Goal: Information Seeking & Learning: Learn about a topic

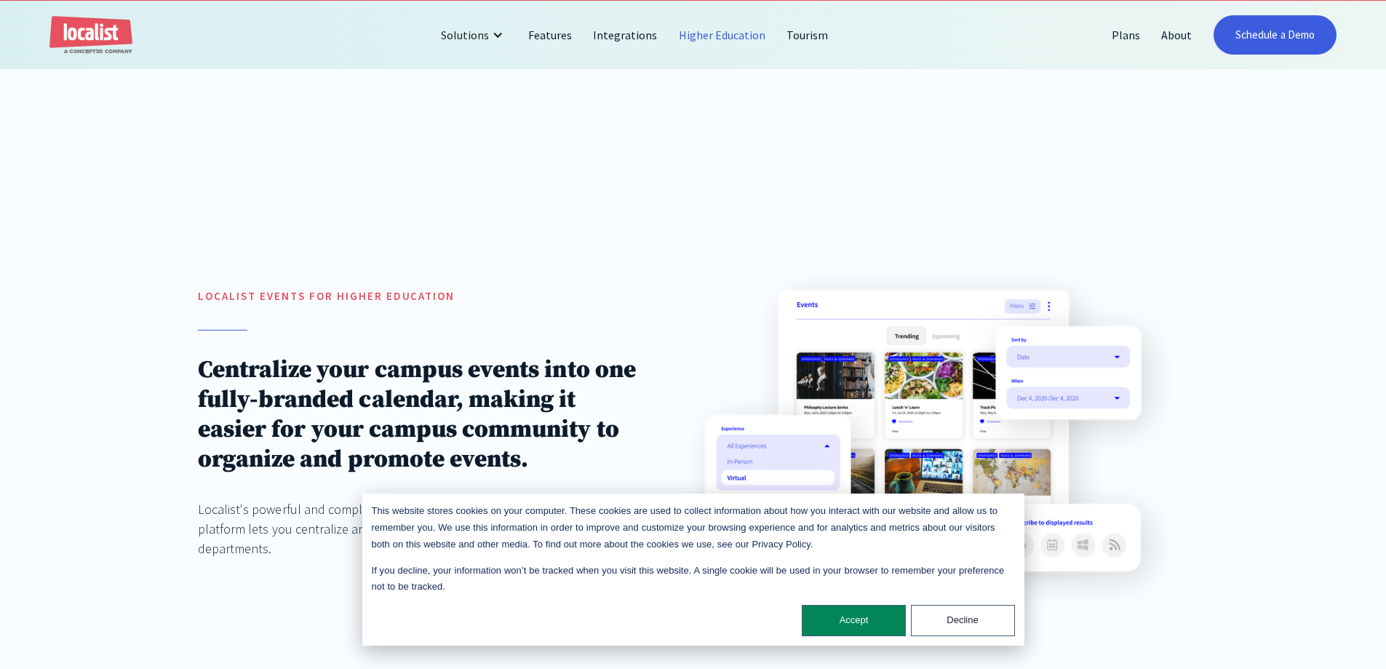
scroll to position [146, 0]
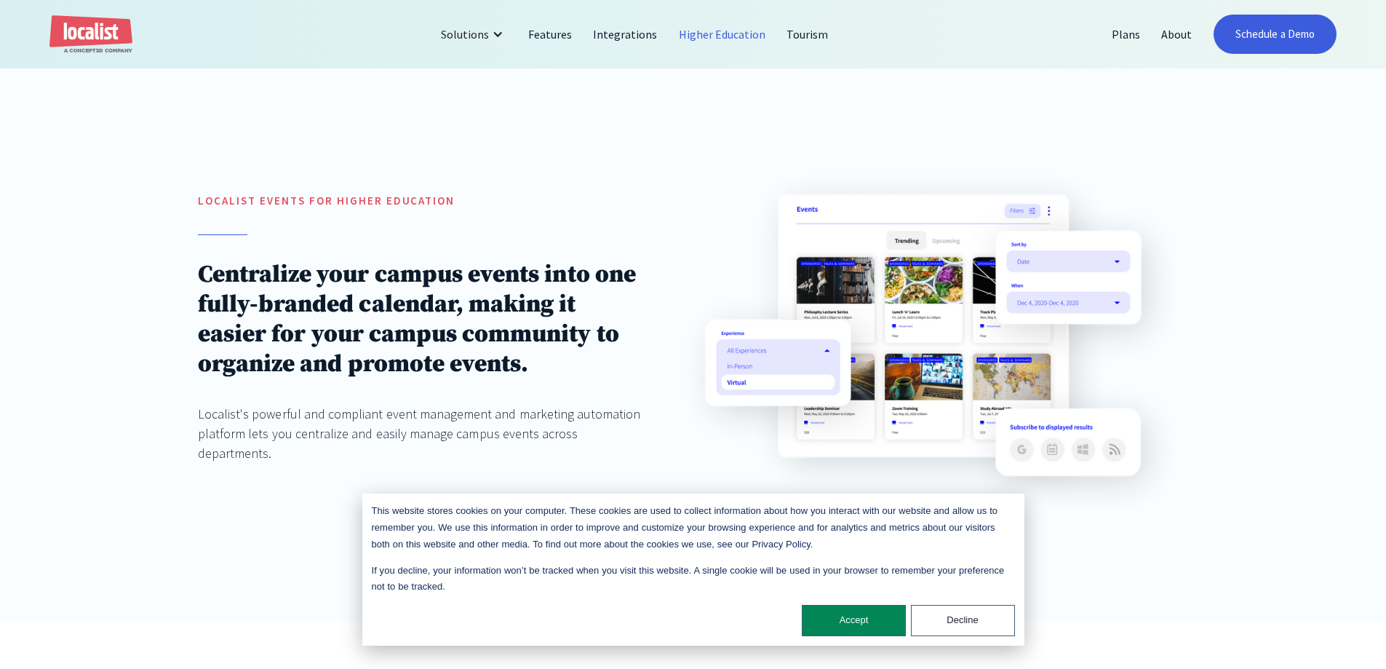
drag, startPoint x: 910, startPoint y: 563, endPoint x: 869, endPoint y: 609, distance: 61.8
drag, startPoint x: 869, startPoint y: 609, endPoint x: 848, endPoint y: 616, distance: 22.3
click at [849, 616] on button "Accept" at bounding box center [854, 620] width 104 height 31
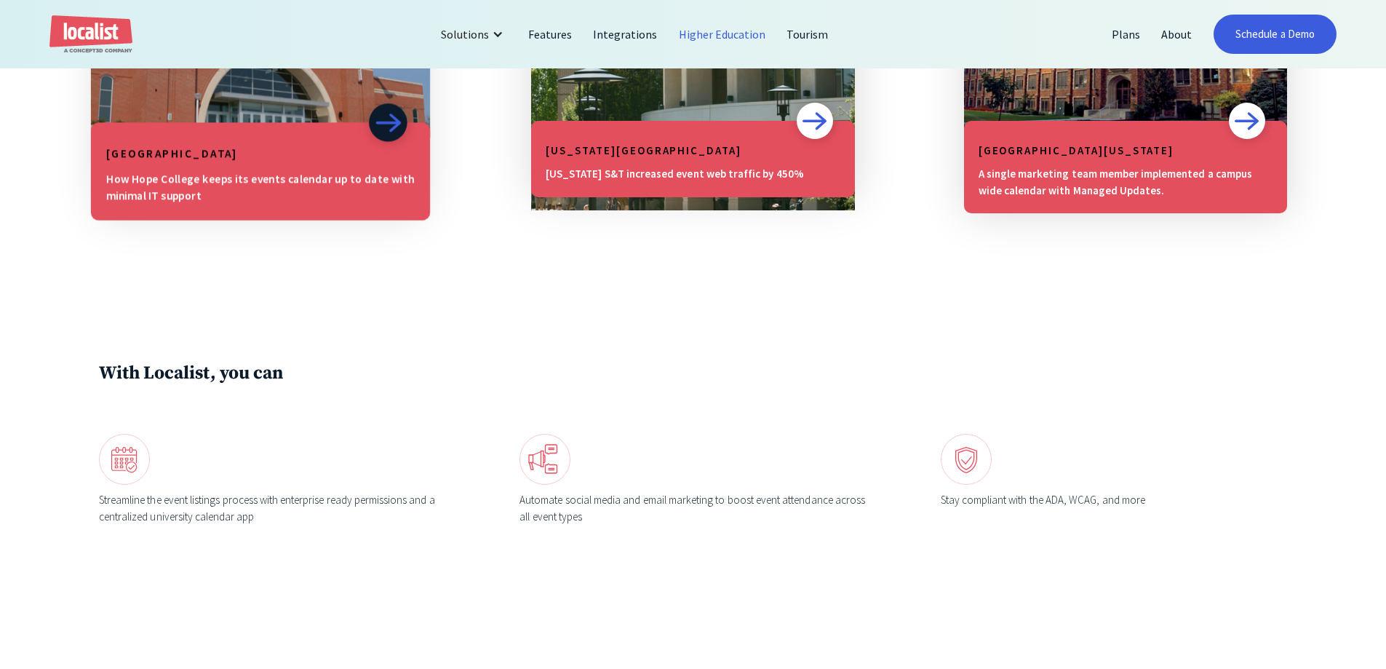
scroll to position [1674, 0]
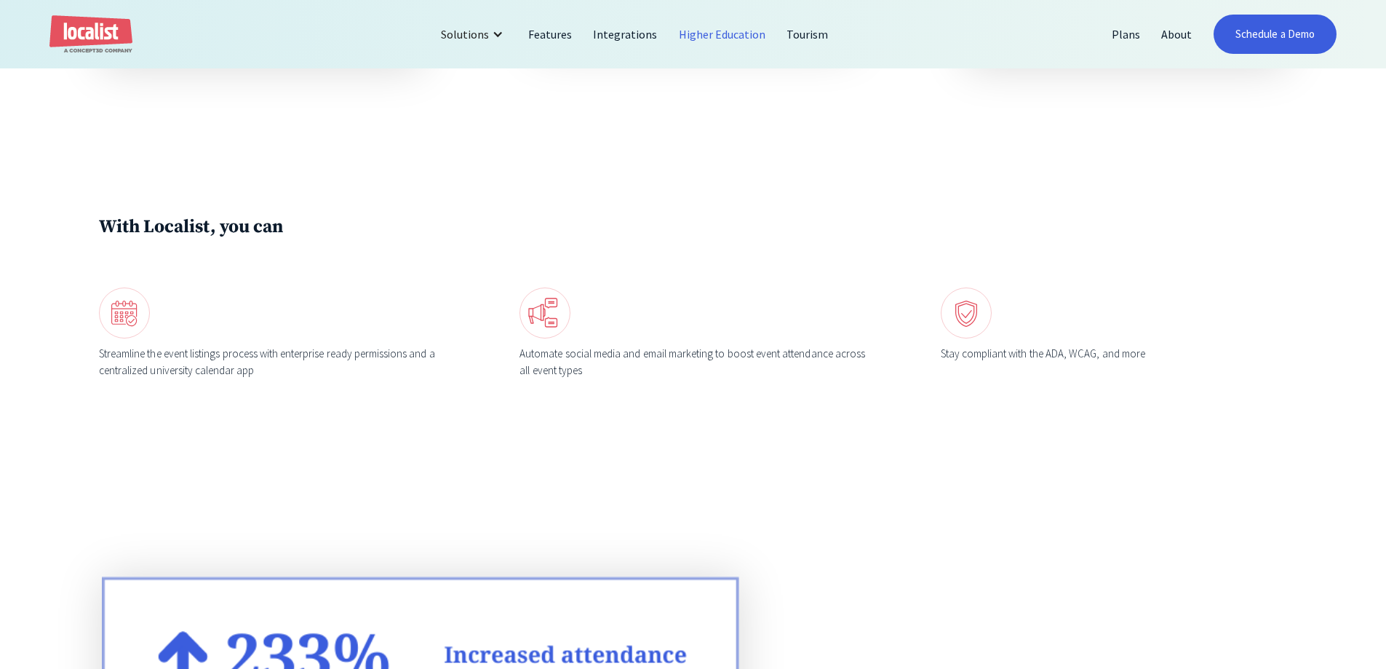
click at [722, 44] on link "Higher Education" at bounding box center [723, 34] width 108 height 35
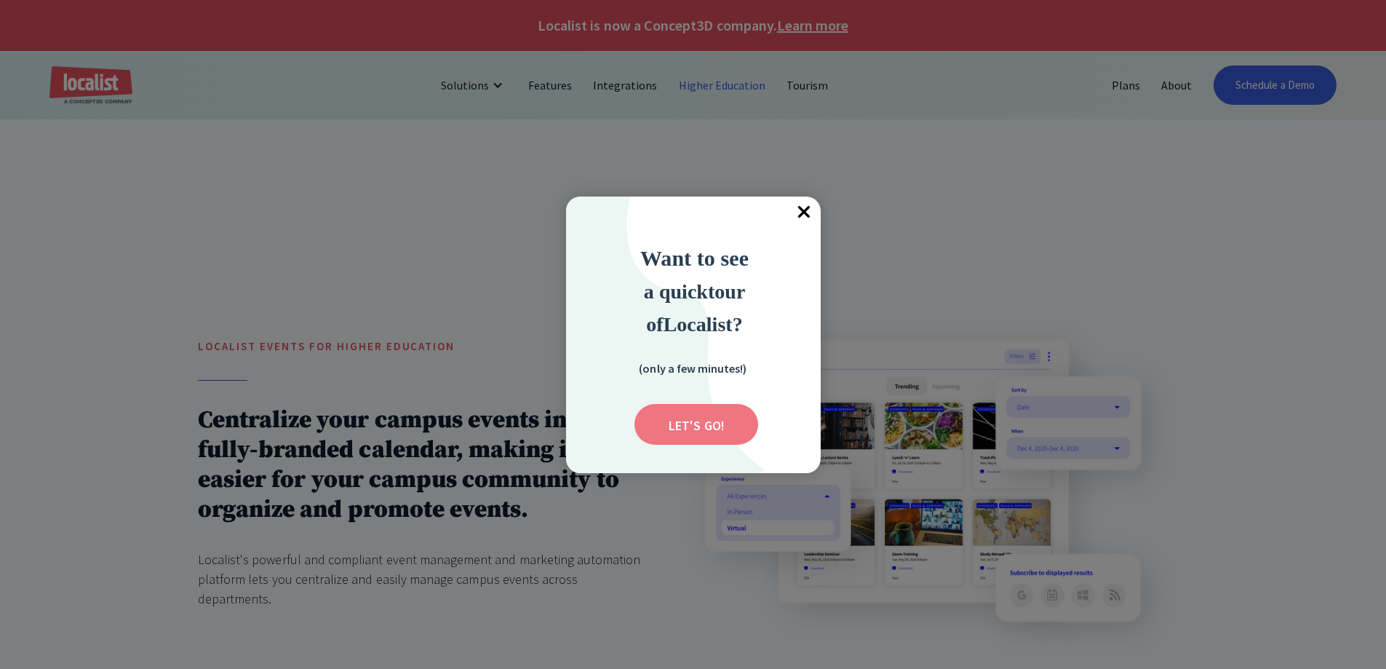
click at [696, 413] on input "Submit" at bounding box center [697, 424] width 124 height 41
